Goal: Navigation & Orientation: Find specific page/section

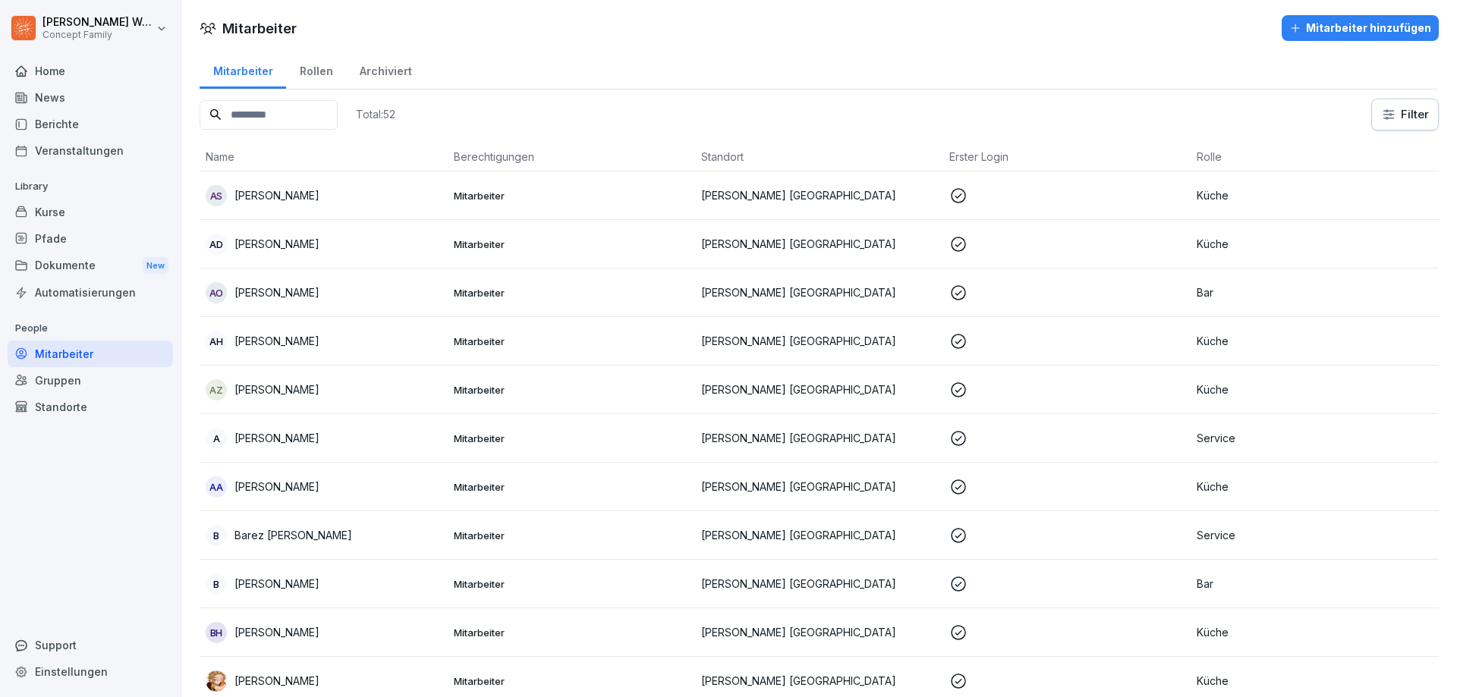
click at [71, 125] on div "Berichte" at bounding box center [90, 124] width 165 height 27
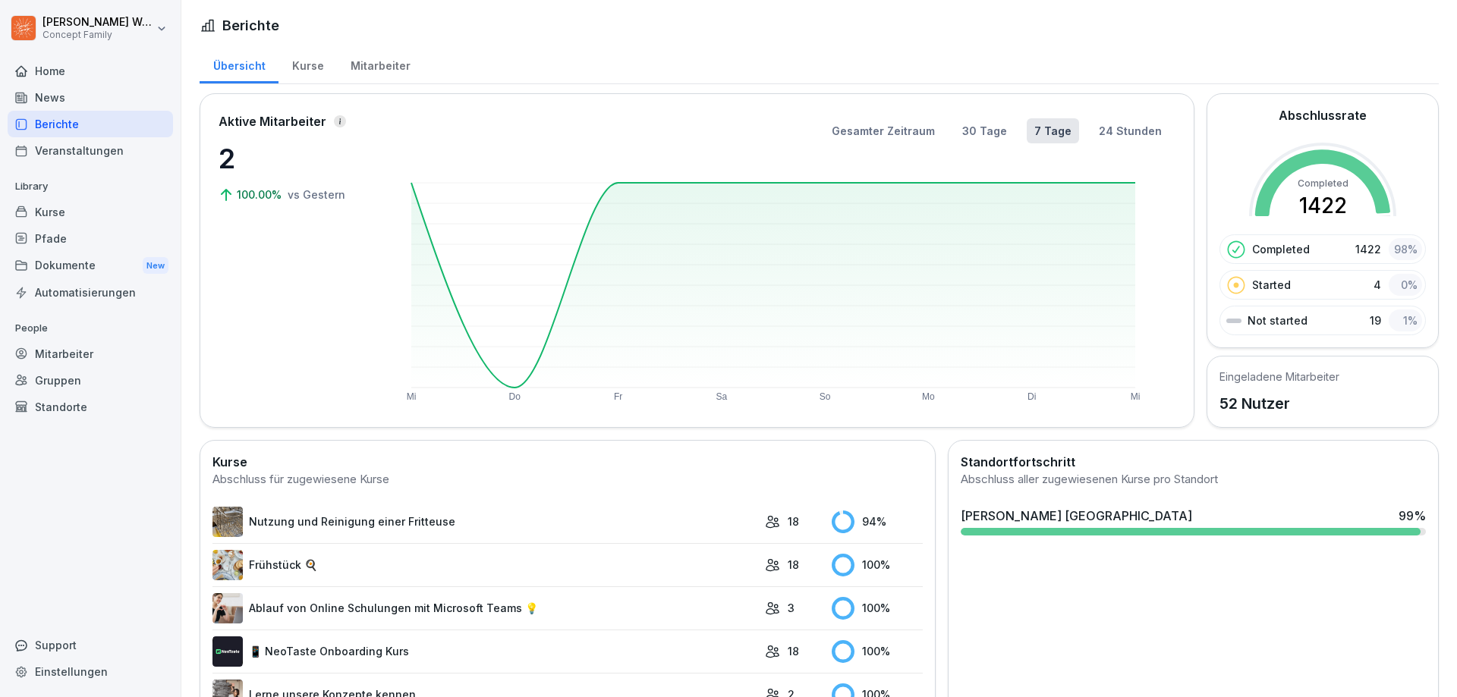
click at [310, 72] on div "Kurse" at bounding box center [307, 64] width 58 height 39
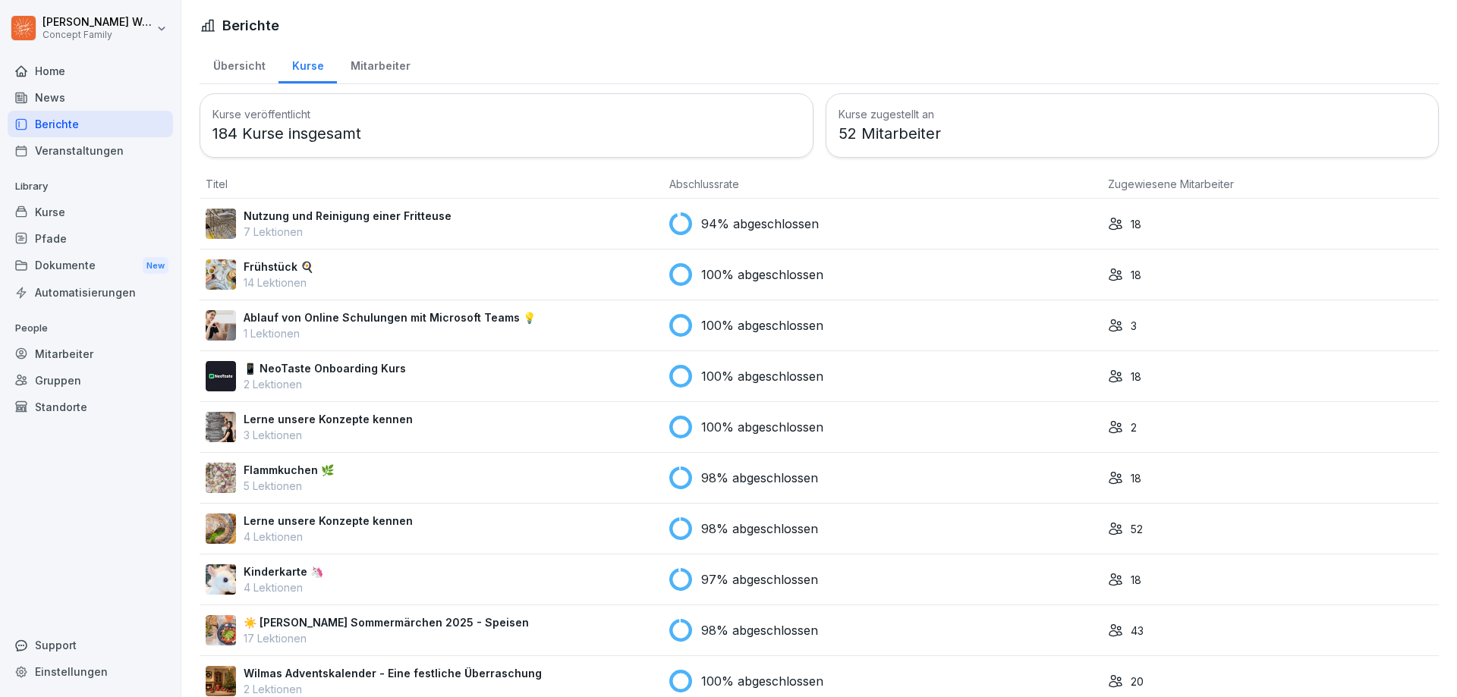
click at [376, 69] on div "Mitarbeiter" at bounding box center [380, 64] width 87 height 39
